Goal: Complete application form

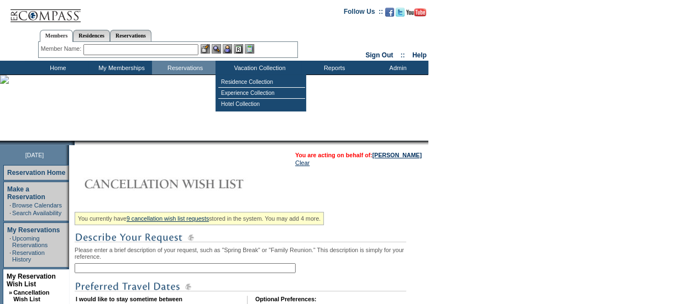
click at [208, 271] on input "text" at bounding box center [185, 268] width 221 height 10
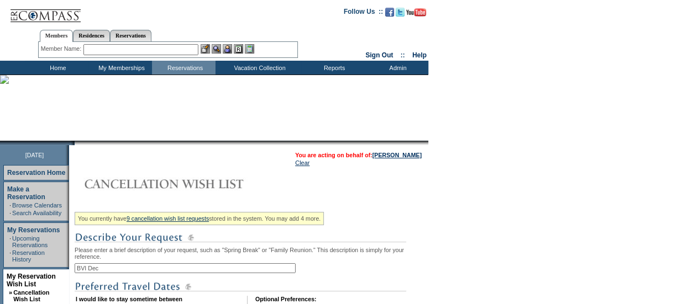
click at [165, 268] on input "BVI Dec" at bounding box center [185, 268] width 221 height 10
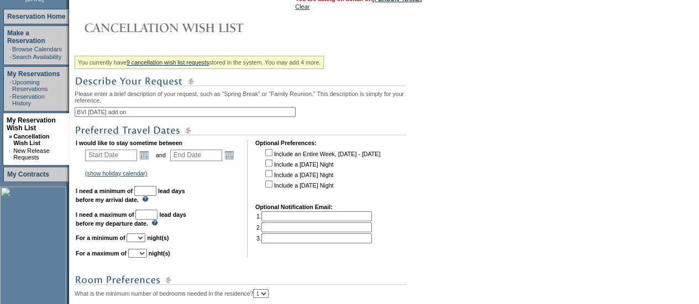
scroll to position [156, 0]
type input "BVI [DATE] add on"
click at [150, 159] on link "Open the calendar popup." at bounding box center [144, 156] width 12 height 12
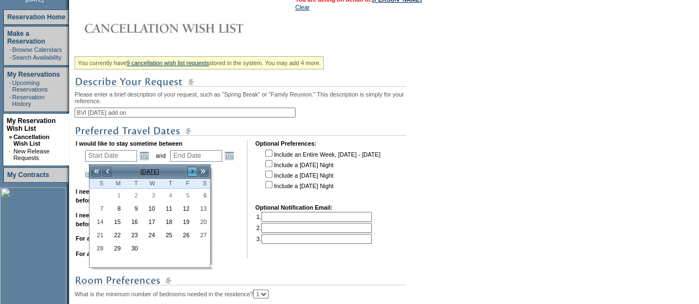
click at [191, 168] on link ">" at bounding box center [192, 171] width 11 height 11
click at [192, 168] on link ">" at bounding box center [192, 171] width 11 height 11
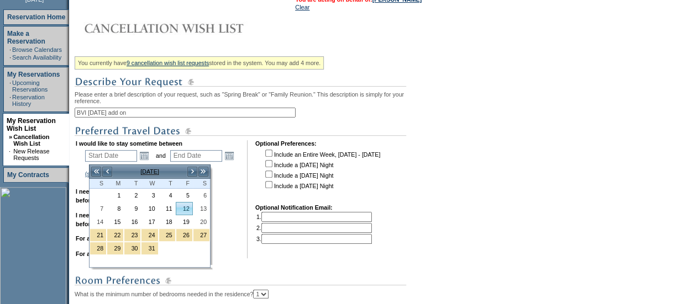
click at [189, 204] on link "12" at bounding box center [184, 209] width 16 height 12
type input "[DATE]"
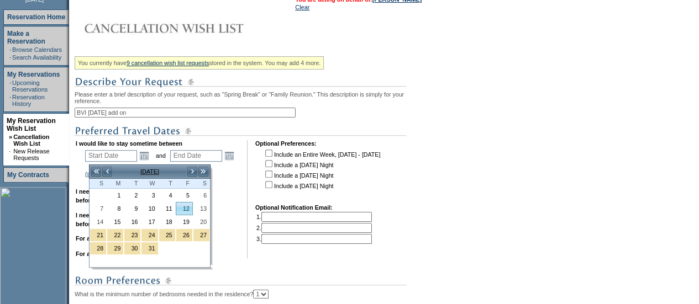
type input "102"
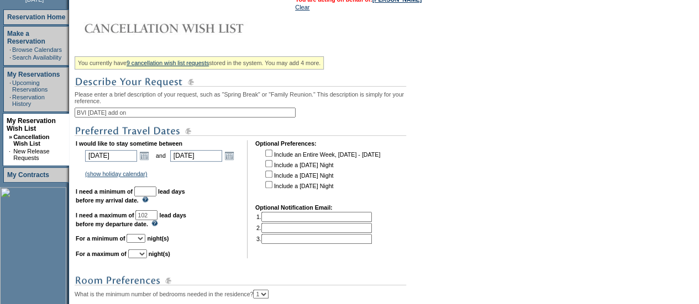
scroll to position [171, 0]
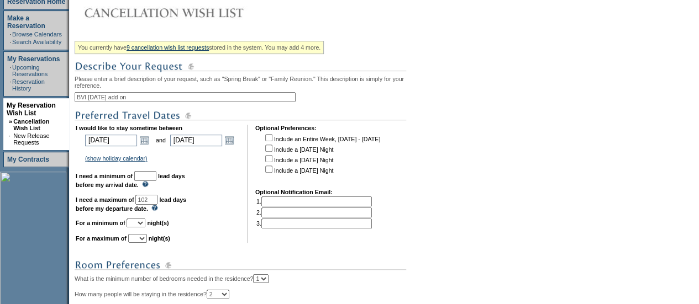
click at [107, 101] on input "BVI [DATE] add on" at bounding box center [185, 97] width 221 height 10
type input "BVI [DATE]-[DATE] add on"
click at [156, 180] on input "text" at bounding box center [145, 176] width 22 height 10
type input "30"
click at [145, 227] on select "1 2 3 4 5 6 7 8 9 10 11 12 13 14" at bounding box center [135, 223] width 19 height 9
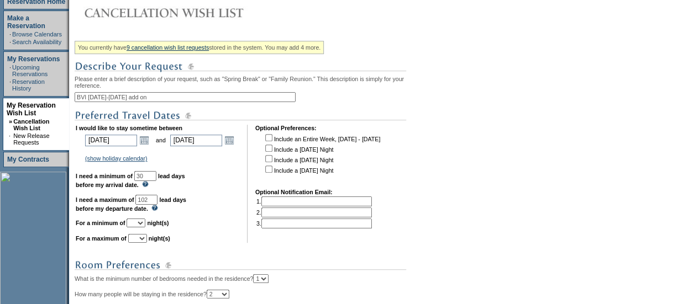
select select "1"
click at [140, 224] on select "1 2 3 4 5 6 7 8 9 10 11 12 13 14" at bounding box center [135, 223] width 19 height 9
click at [147, 243] on select "1 2 3 4 5 6 7 8 9 10 11 12 13 14" at bounding box center [137, 238] width 19 height 9
select select "1"
click at [141, 240] on select "1 2 3 4 5 6 7 8 9 10 11 12 13 14" at bounding box center [137, 238] width 19 height 9
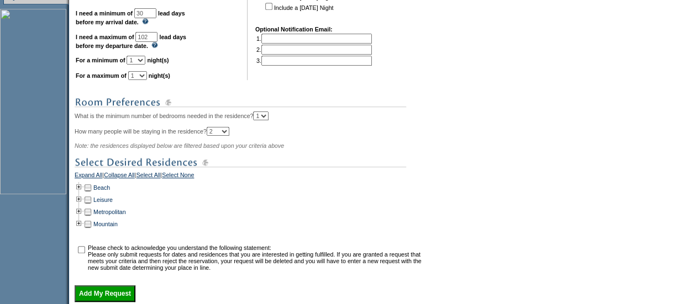
scroll to position [335, 0]
click at [81, 192] on td at bounding box center [79, 187] width 9 height 12
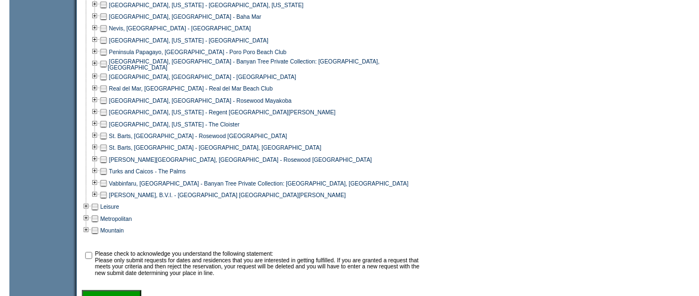
scroll to position [857, 0]
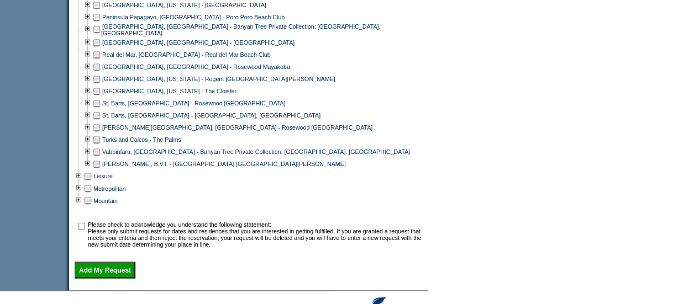
click at [97, 170] on td at bounding box center [96, 164] width 9 height 12
click at [85, 230] on input "checkbox" at bounding box center [81, 226] width 7 height 7
checkbox input "true"
click at [91, 277] on input "Add My Request" at bounding box center [105, 270] width 61 height 17
